Goal: Transaction & Acquisition: Purchase product/service

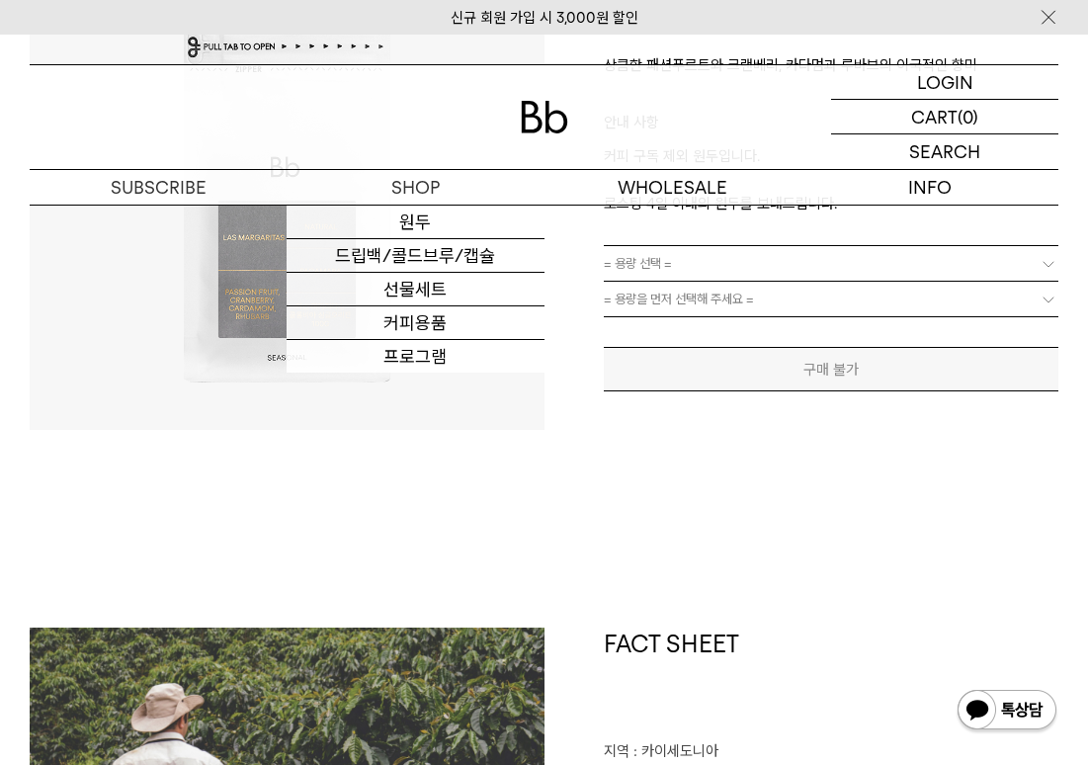
click at [525, 119] on img at bounding box center [544, 117] width 47 height 33
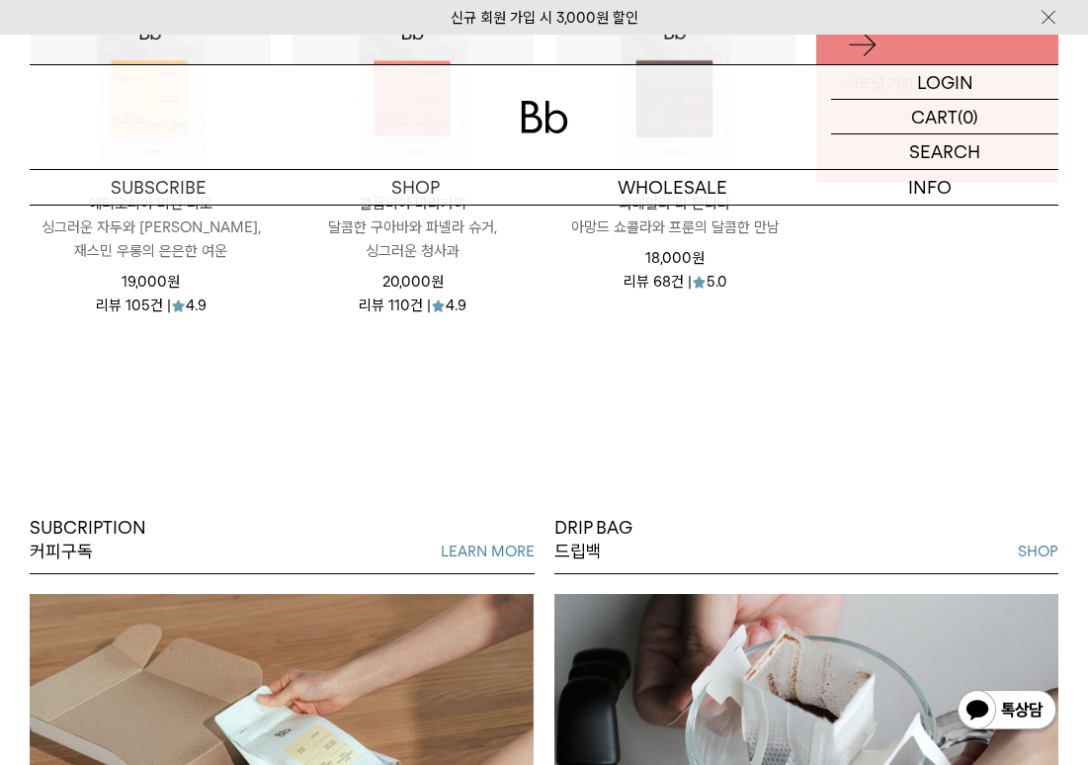
scroll to position [857, 0]
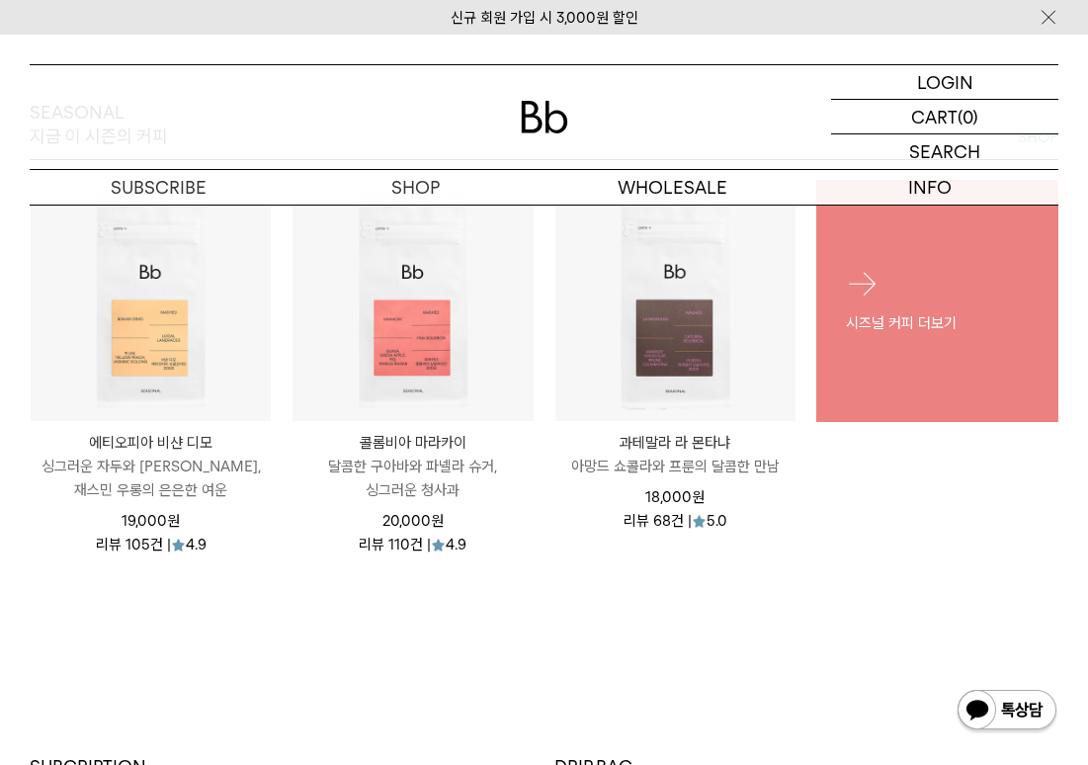
click at [861, 350] on div "시즈널 커피 더보기" at bounding box center [937, 300] width 242 height 127
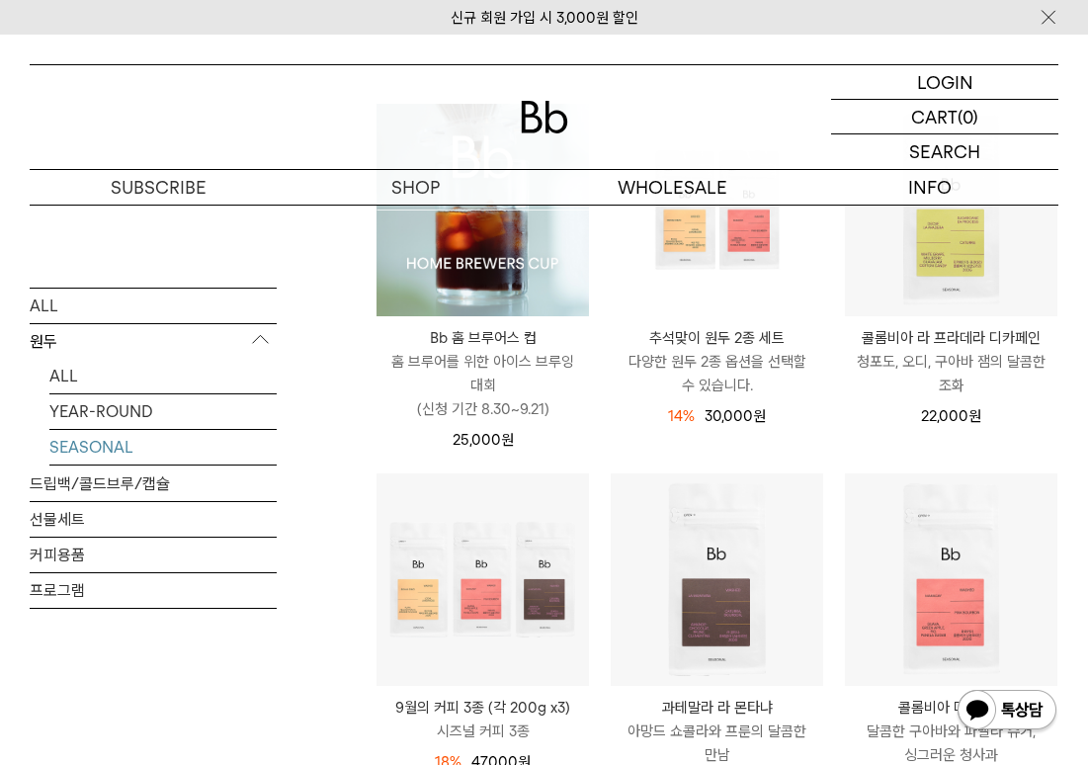
scroll to position [225, 0]
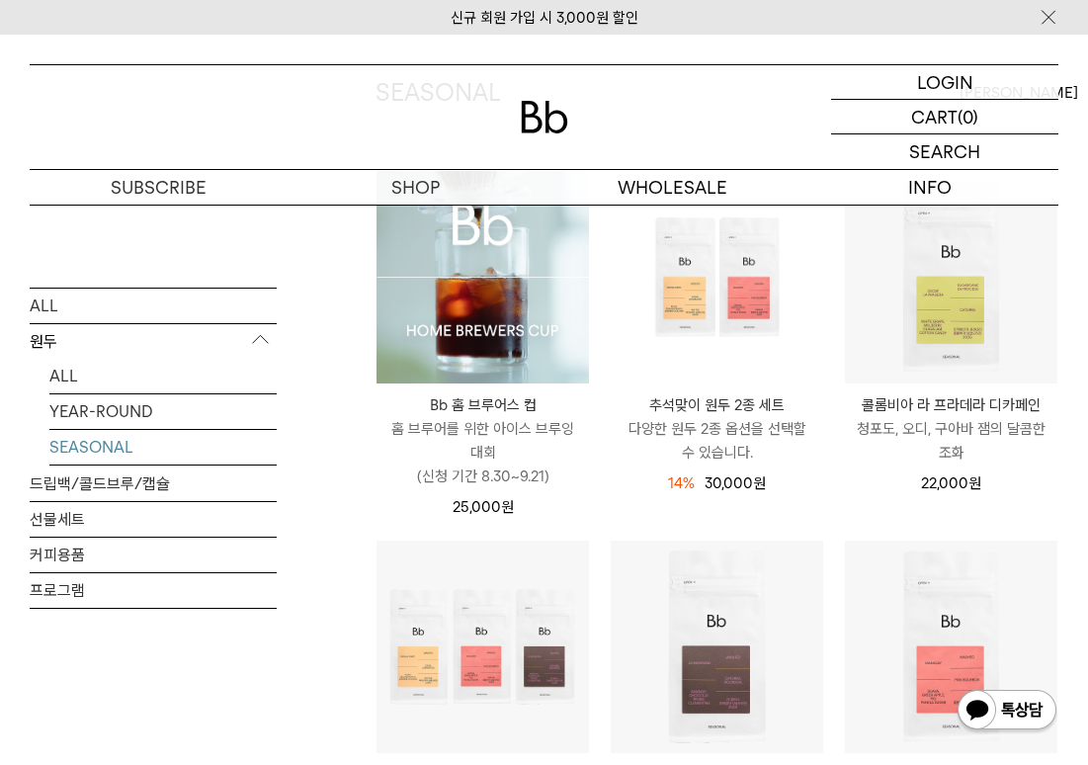
click at [482, 309] on img at bounding box center [483, 277] width 212 height 212
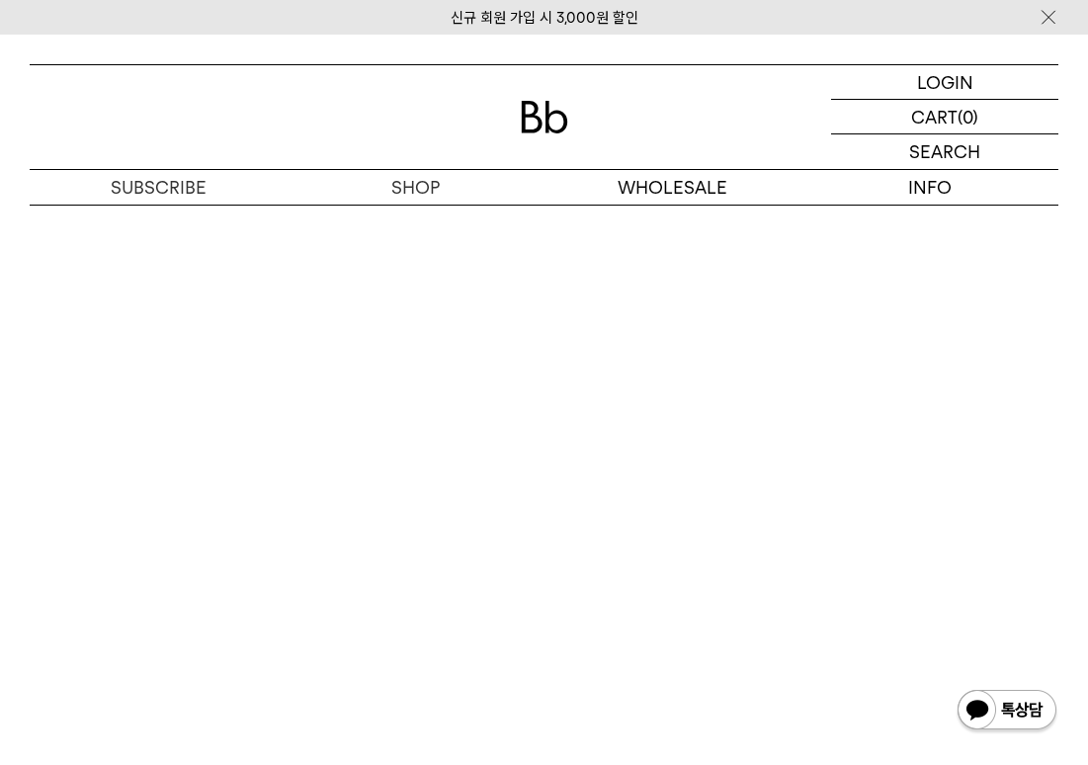
scroll to position [8828, 0]
